Goal: Task Accomplishment & Management: Manage account settings

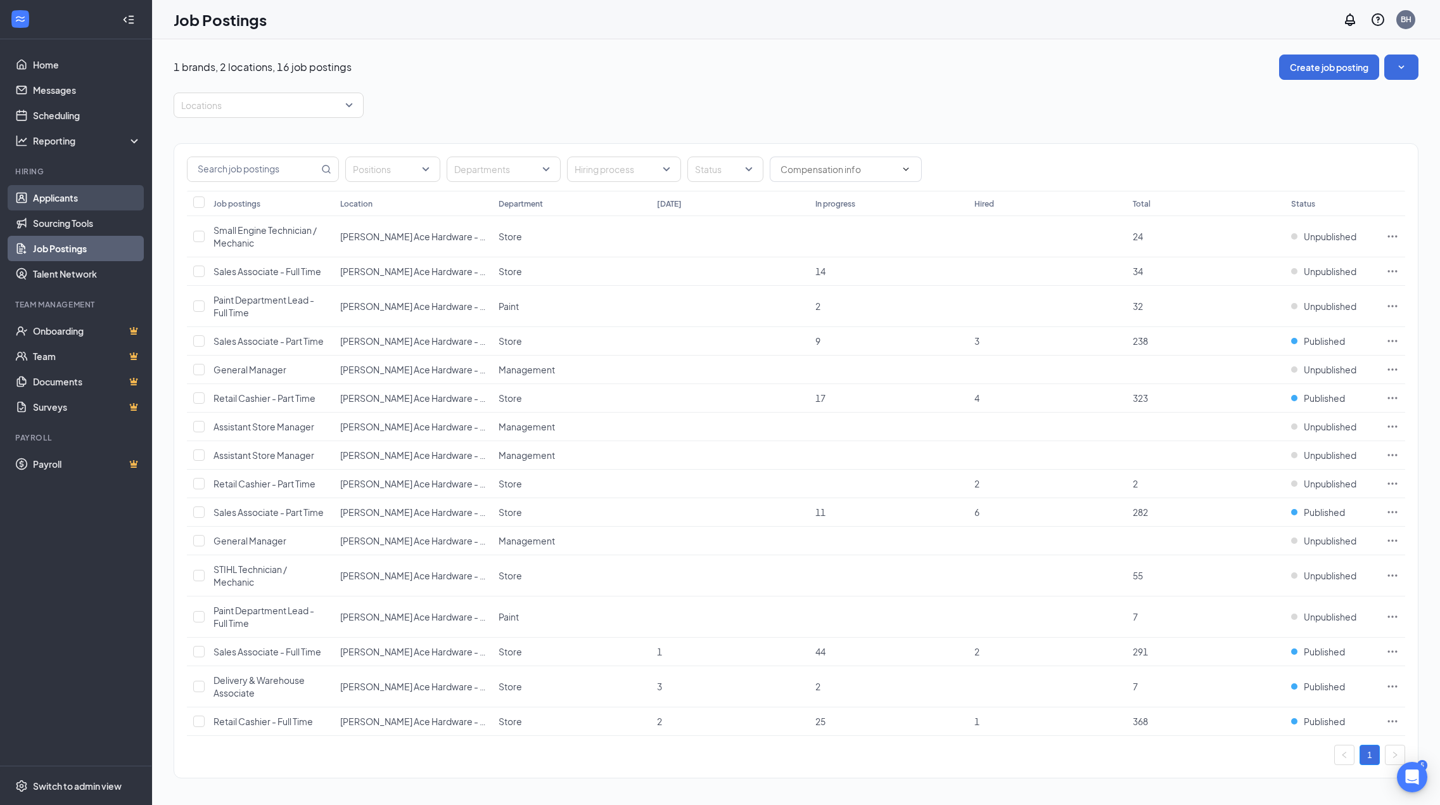
click at [72, 198] on link "Applicants" at bounding box center [87, 197] width 108 height 25
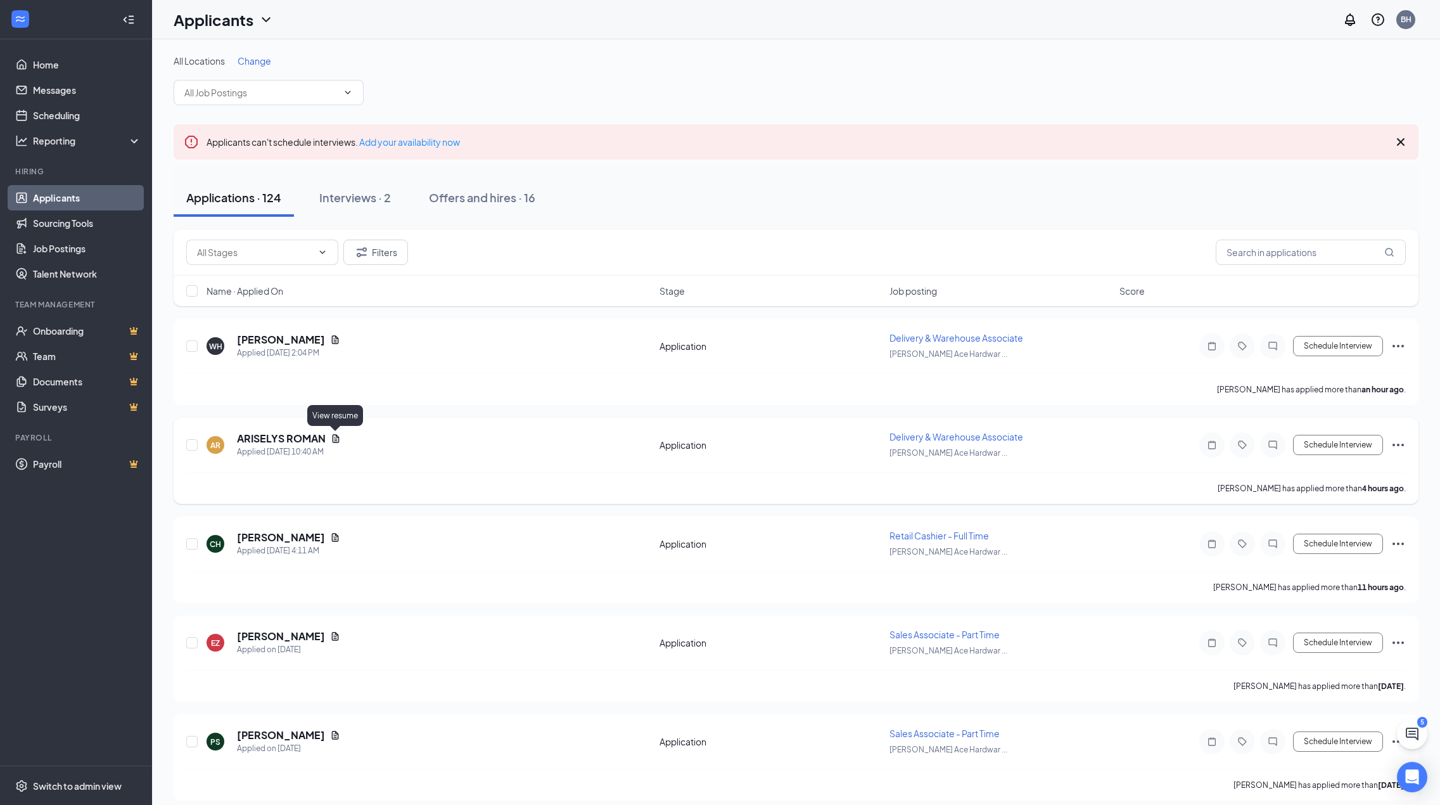
click at [333, 438] on icon "Document" at bounding box center [336, 438] width 7 height 8
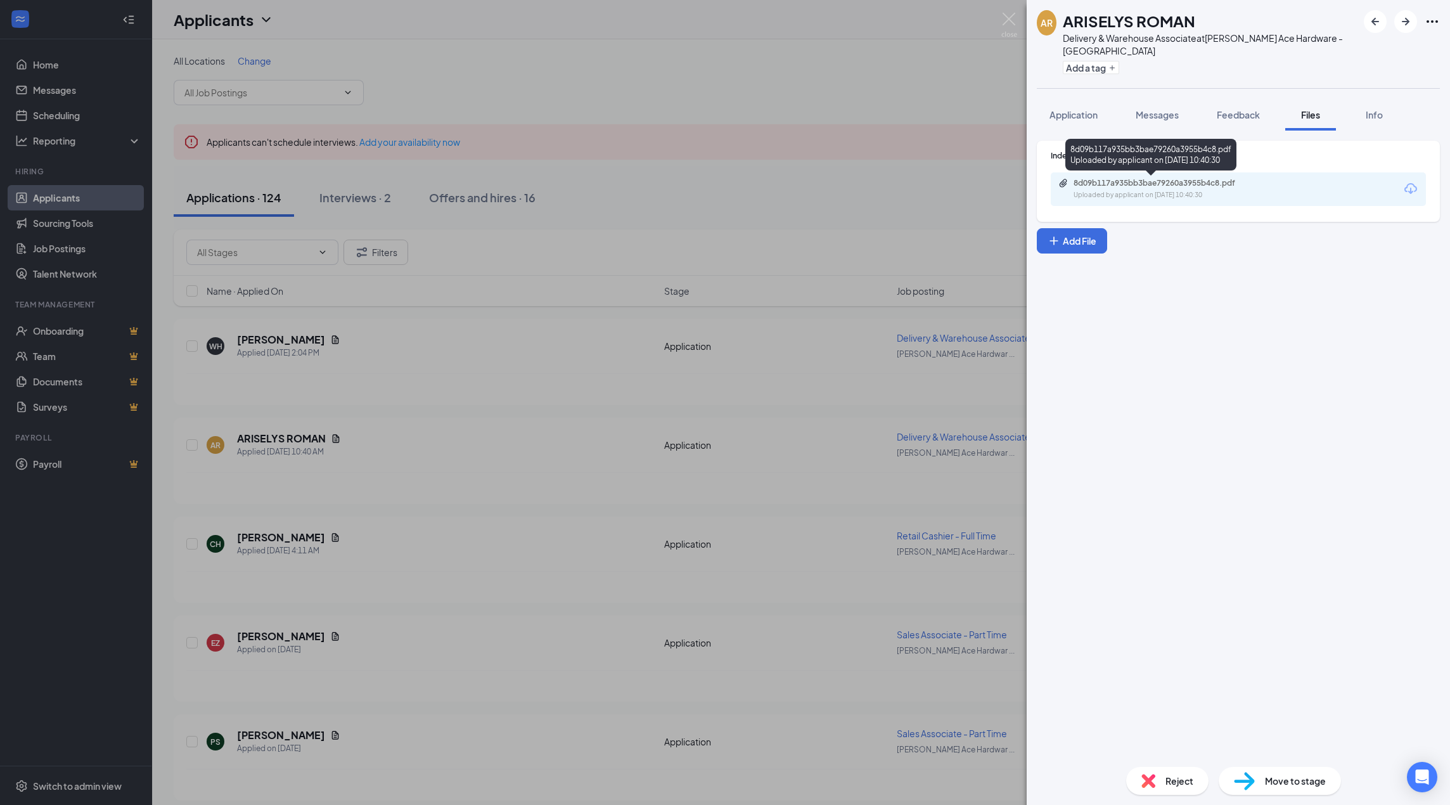
click at [1107, 176] on div "8d09b117a935bb3bae79260a3955b4c8.pdf Uploaded by applicant on [DATE] 10:40:30" at bounding box center [1238, 189] width 375 height 34
click at [1103, 190] on div "Uploaded by applicant on Sep 16, 2025 at 10:40:30" at bounding box center [1168, 195] width 190 height 10
click at [544, 53] on div "AR ARISELYS ROMAN Delivery & Warehouse Associate at Holmes Ace Hardware - New A…" at bounding box center [725, 402] width 1450 height 805
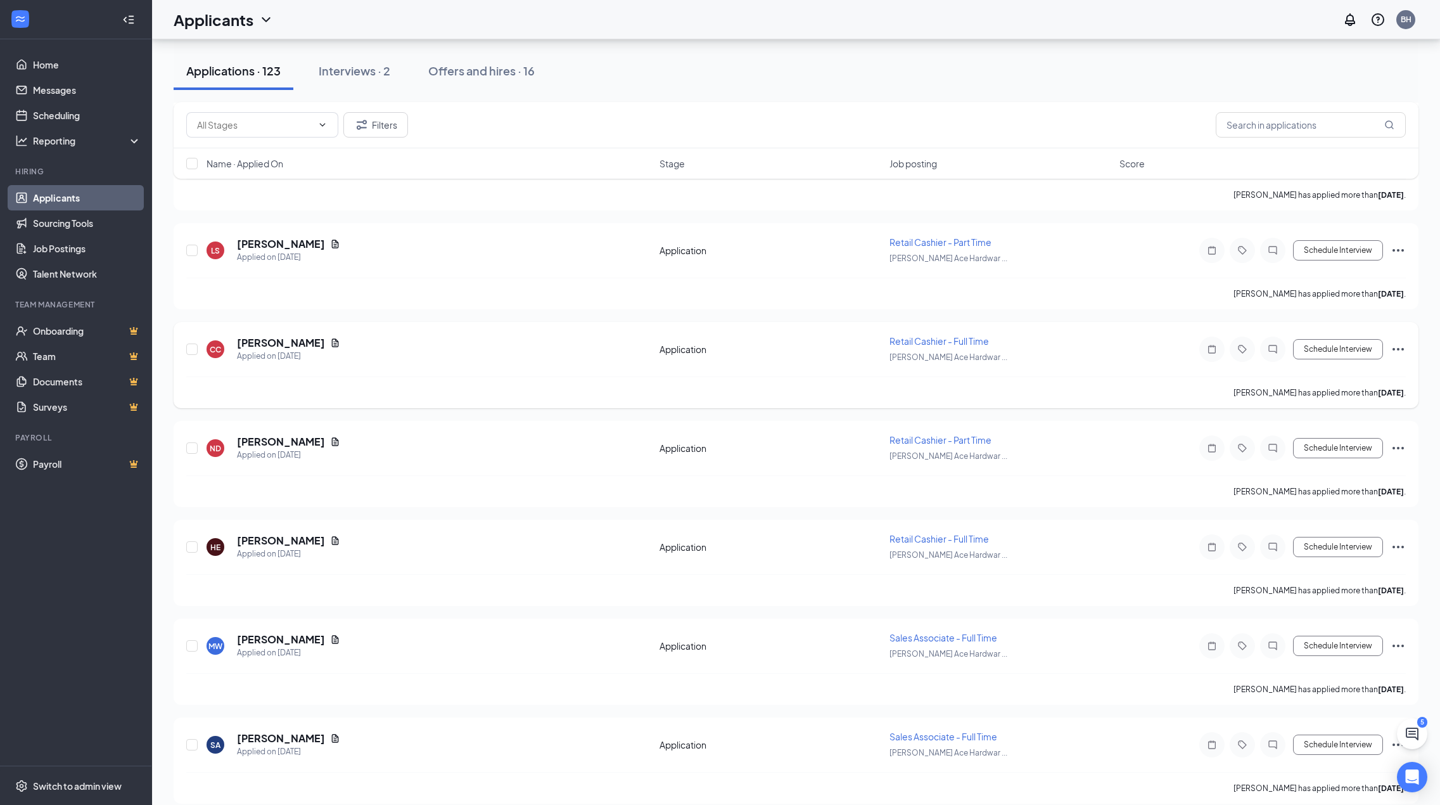
scroll to position [1964, 0]
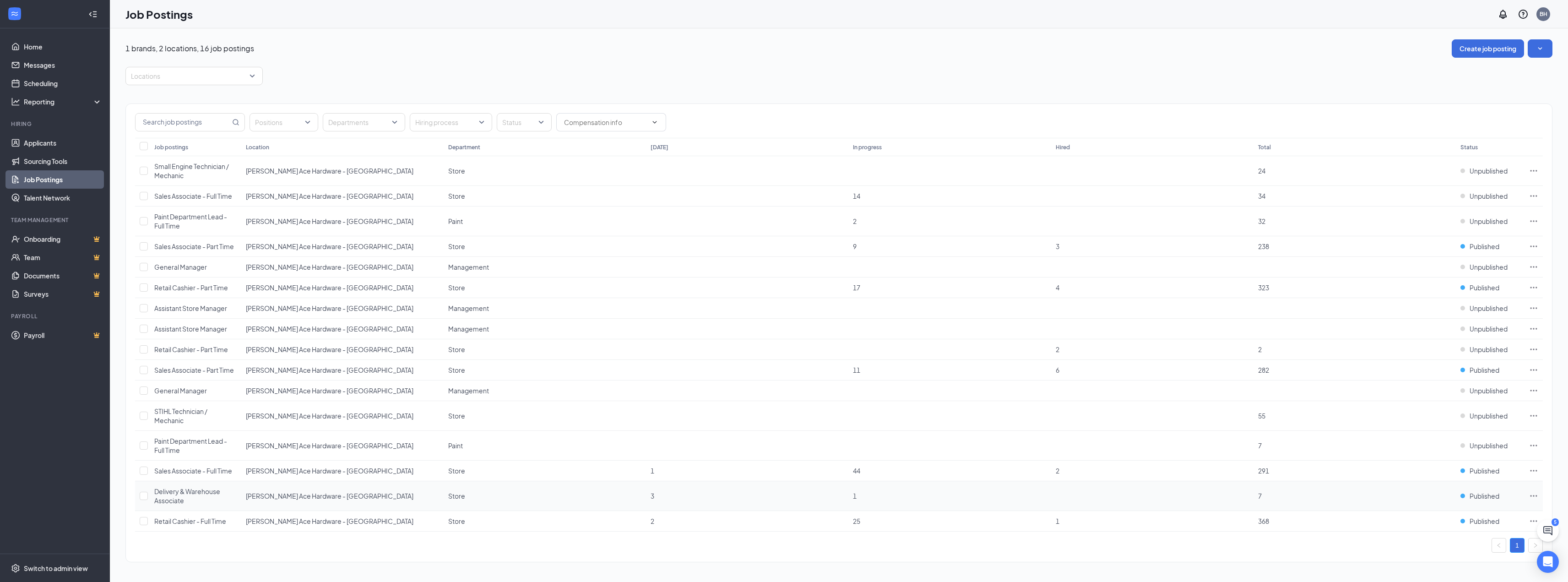
click at [1258, 495] on span "7" at bounding box center [1259, 496] width 4 height 8
click at [1259, 495] on span "7" at bounding box center [1259, 496] width 4 height 8
click at [1538, 495] on td at bounding box center [1533, 496] width 18 height 30
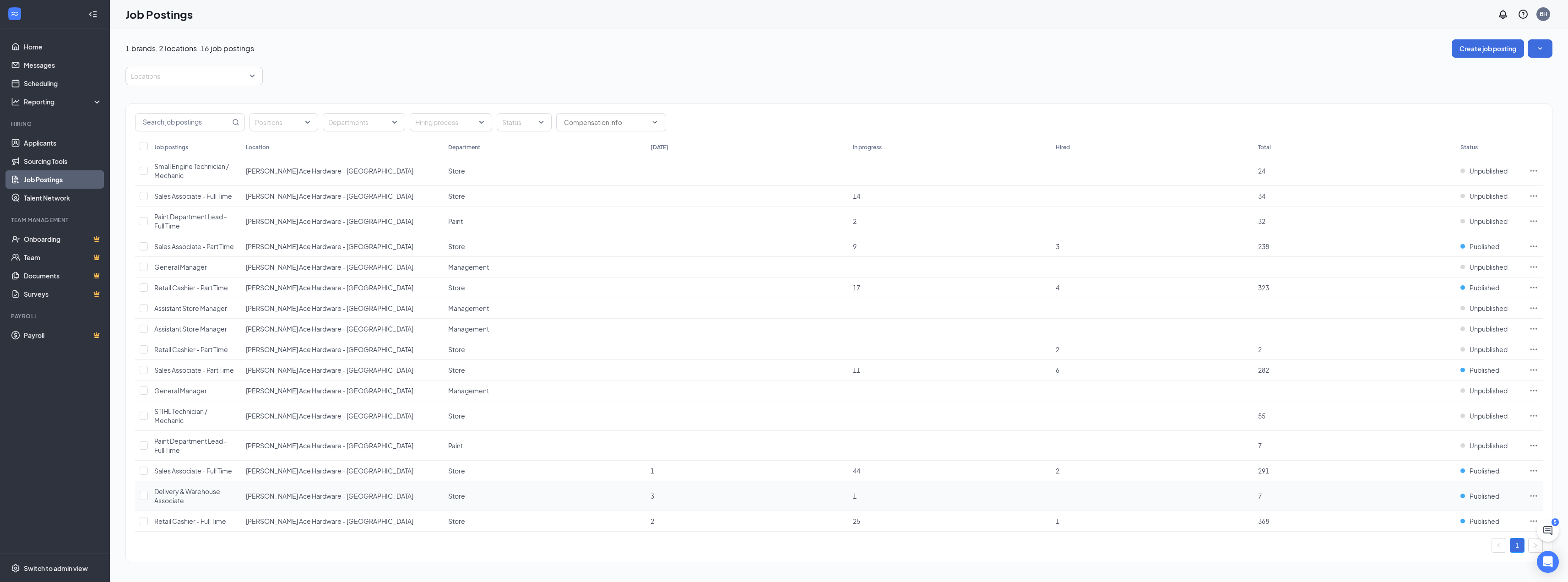
click at [1535, 496] on icon "Ellipses" at bounding box center [1533, 496] width 9 height 9
click at [1439, 414] on span "View applicants" at bounding box center [1431, 414] width 47 height 8
click at [38, 142] on link "Applicants" at bounding box center [63, 142] width 78 height 18
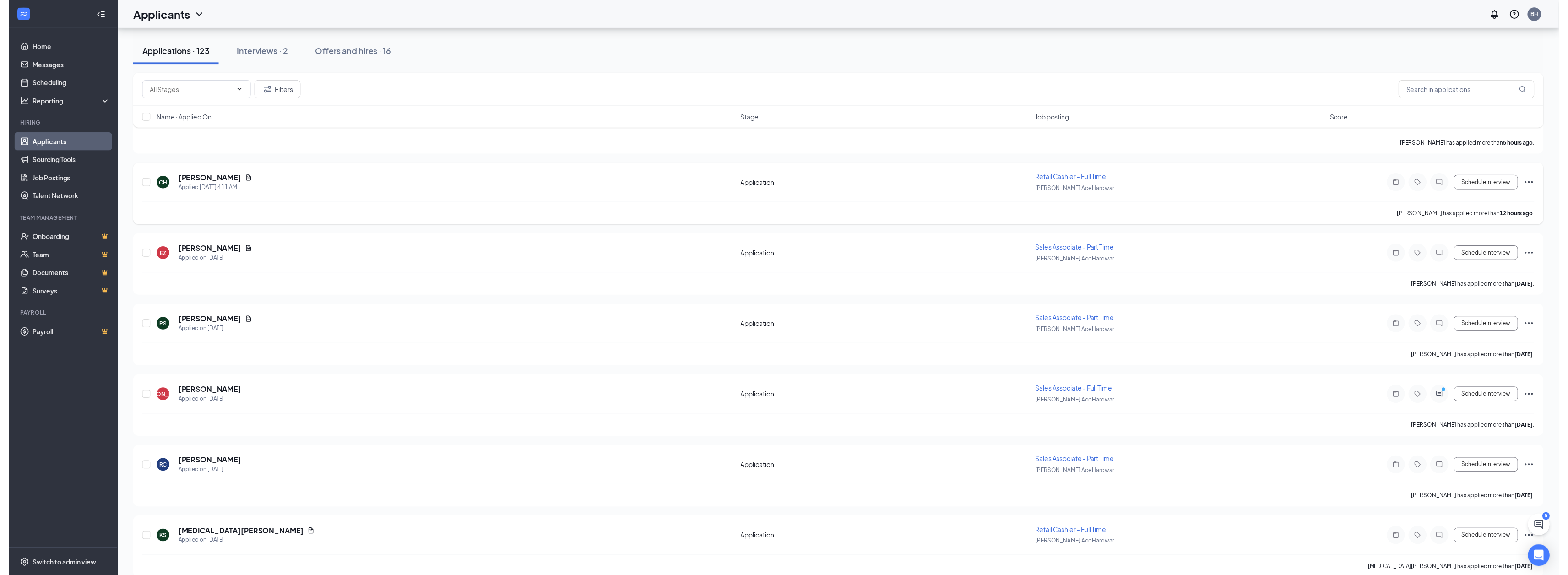
scroll to position [183, 0]
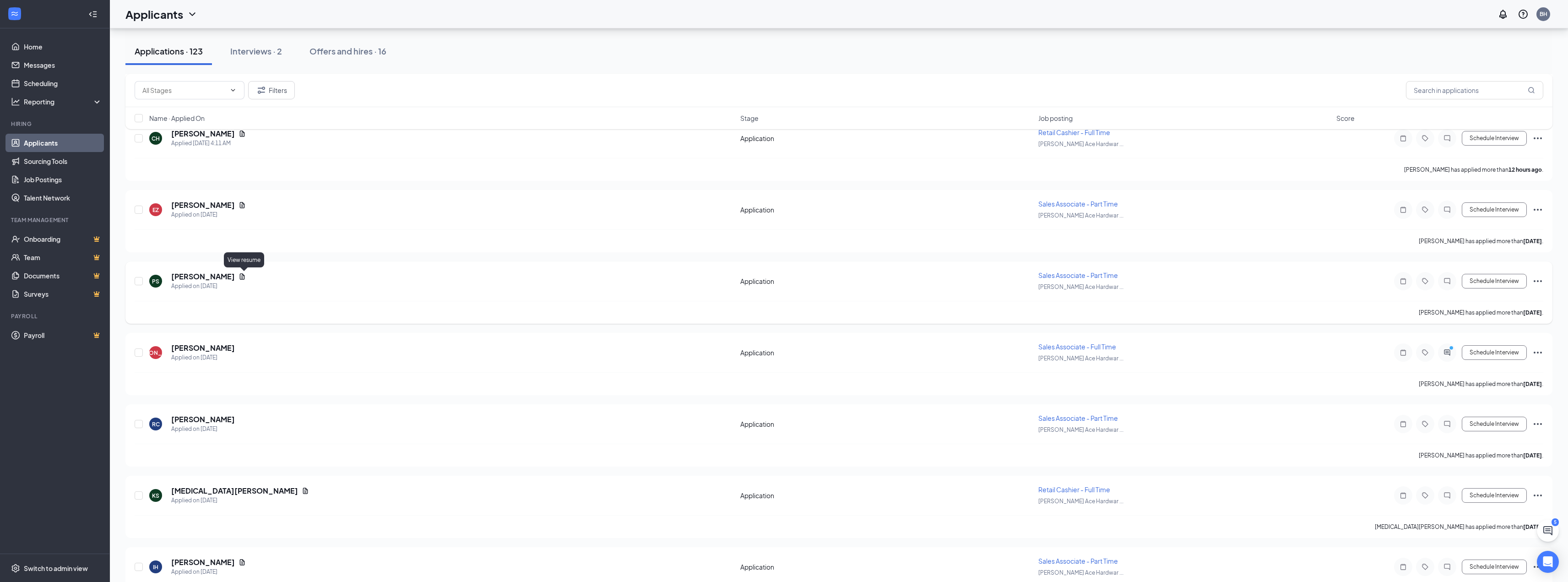
click at [244, 275] on icon "Document" at bounding box center [242, 277] width 7 height 7
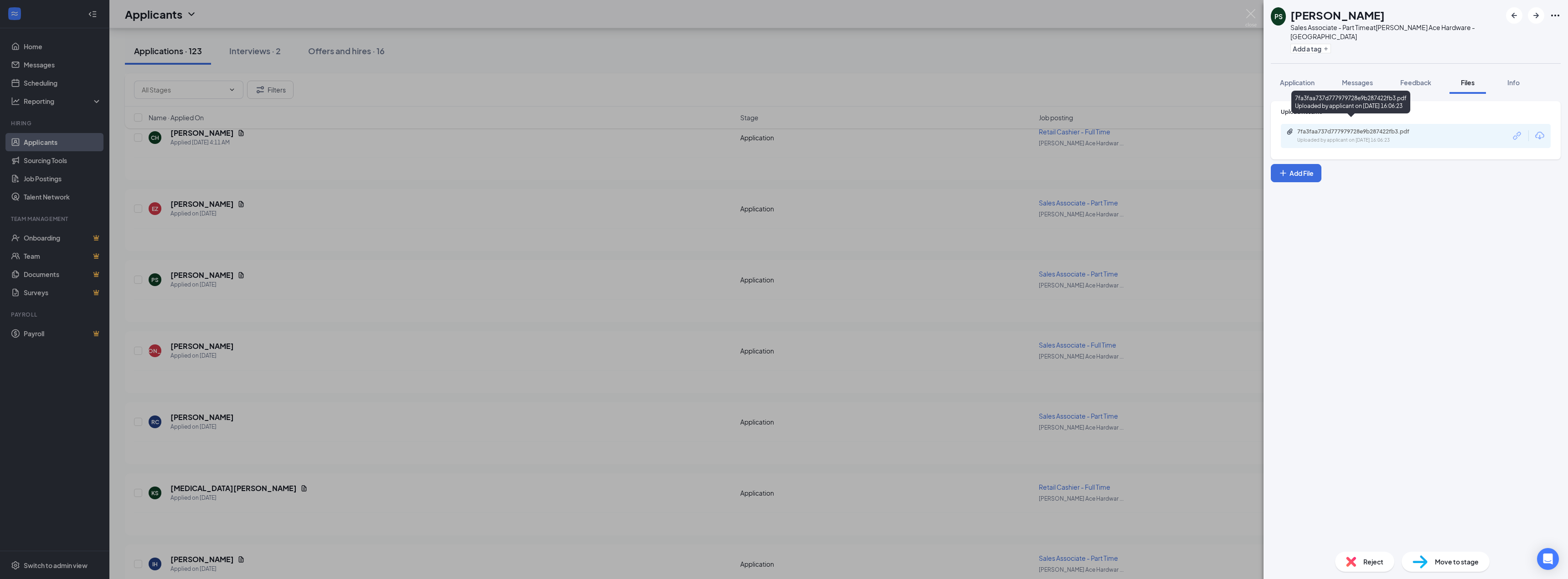
click at [1397, 128] on div "7fa3faa737d777979728e9b287422fb3.pdf" at bounding box center [1360, 132] width 127 height 7
click at [1249, 10] on img at bounding box center [1251, 18] width 12 height 18
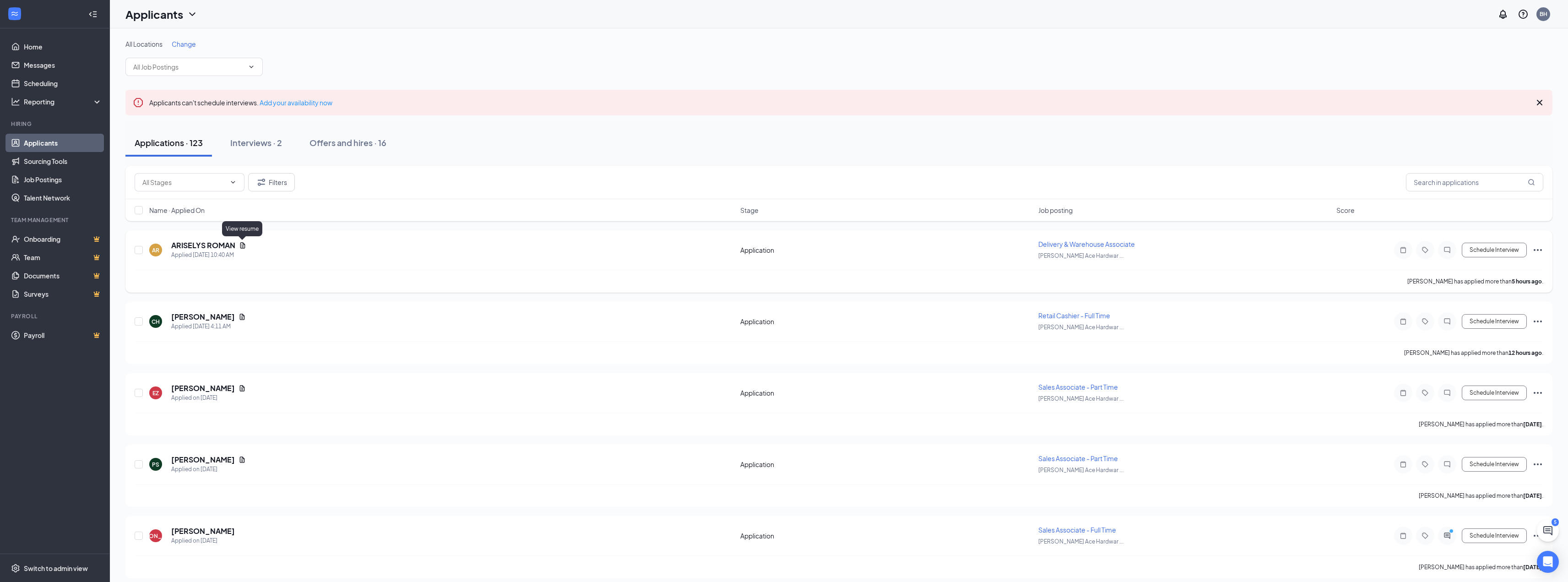
click at [242, 246] on icon "Document" at bounding box center [243, 245] width 5 height 6
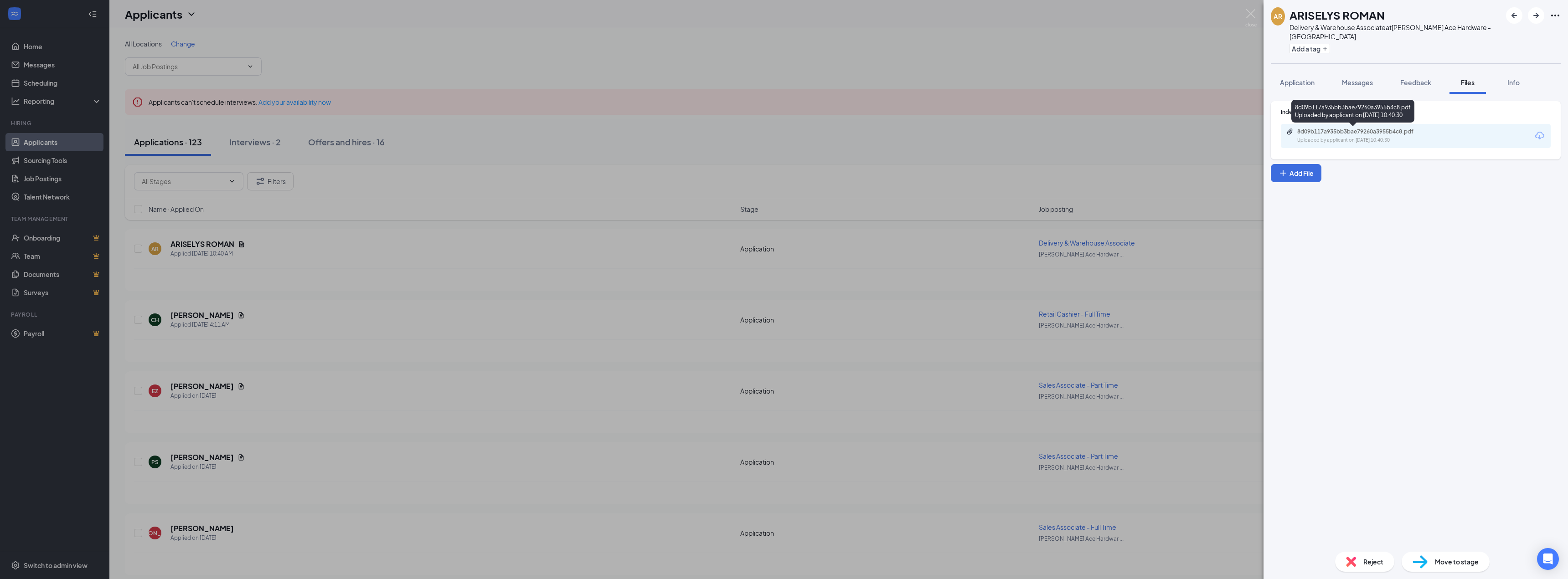
click at [1351, 129] on div "8d09b117a935bb3bae79260a3955b4c8.pdf" at bounding box center [1360, 132] width 127 height 7
click at [1249, 14] on img at bounding box center [1251, 18] width 12 height 18
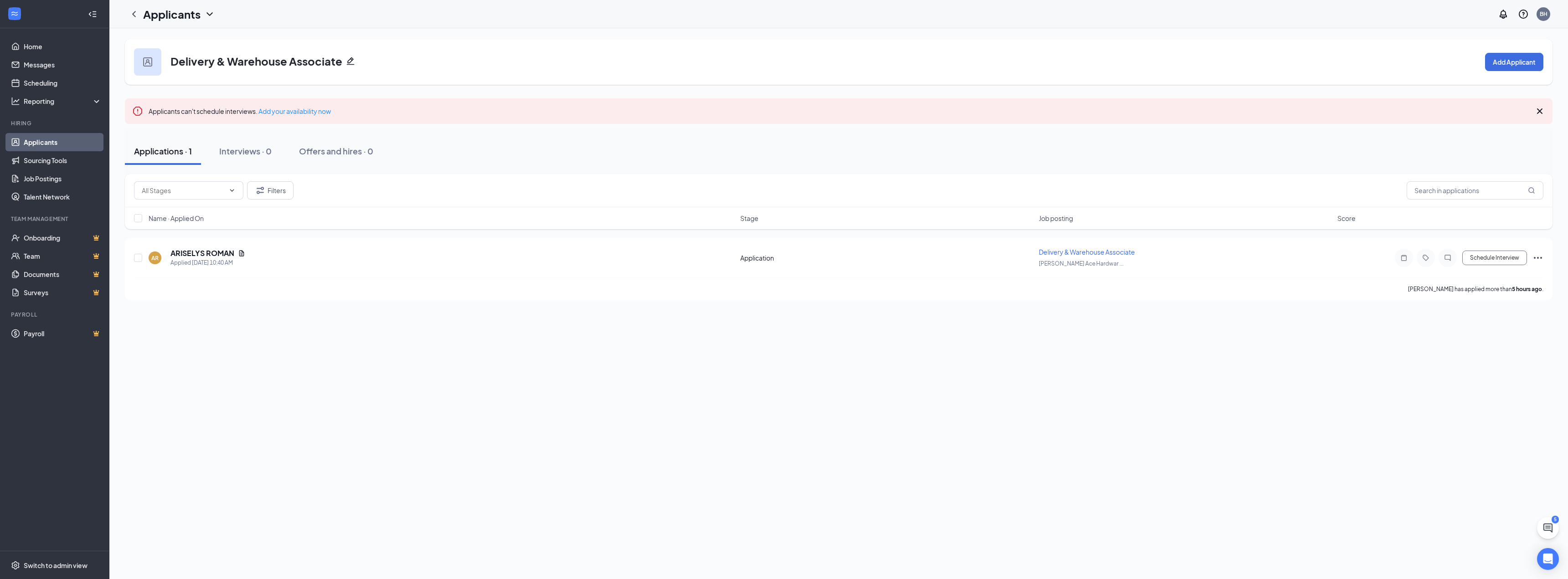
click at [1539, 109] on icon "Cross" at bounding box center [1539, 111] width 11 height 11
